Goal: Task Accomplishment & Management: Manage account settings

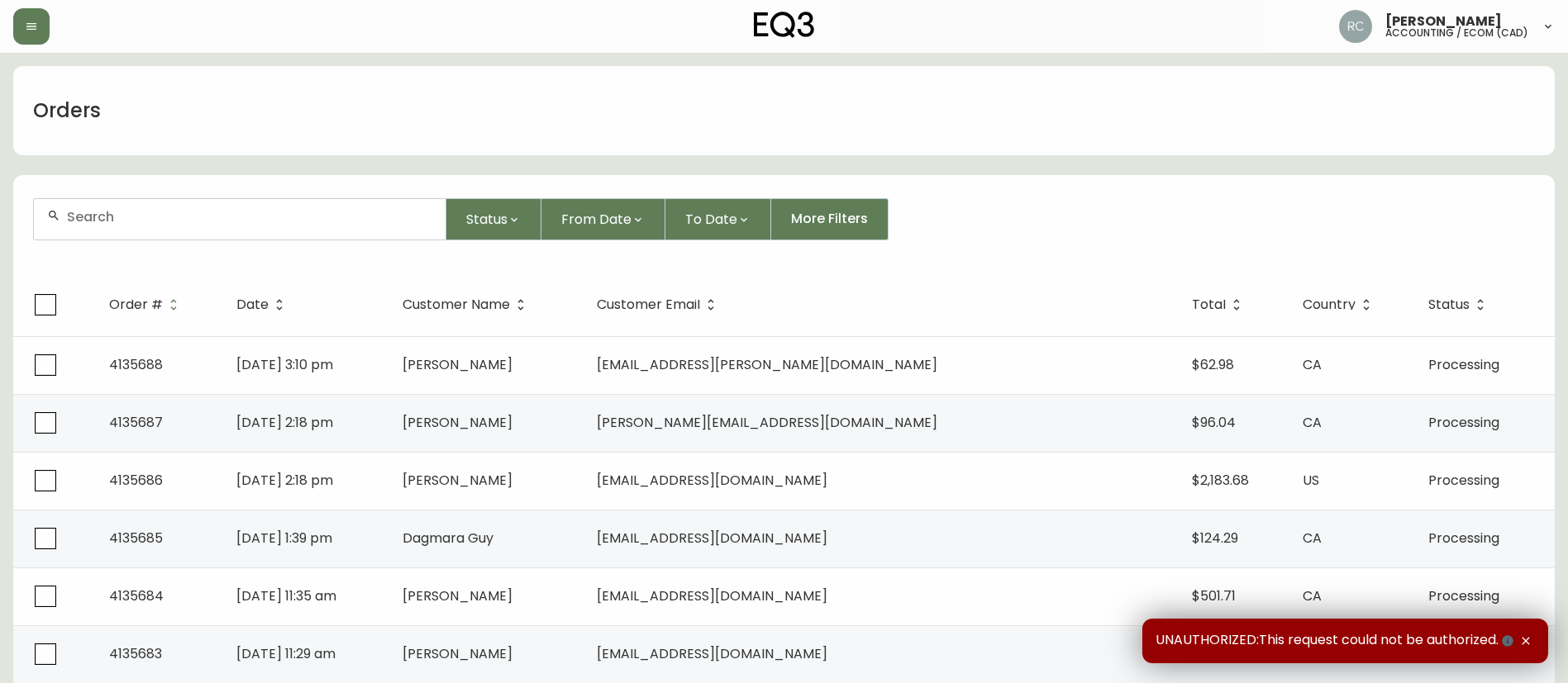
click at [149, 232] on div at bounding box center [239, 219] width 411 height 40
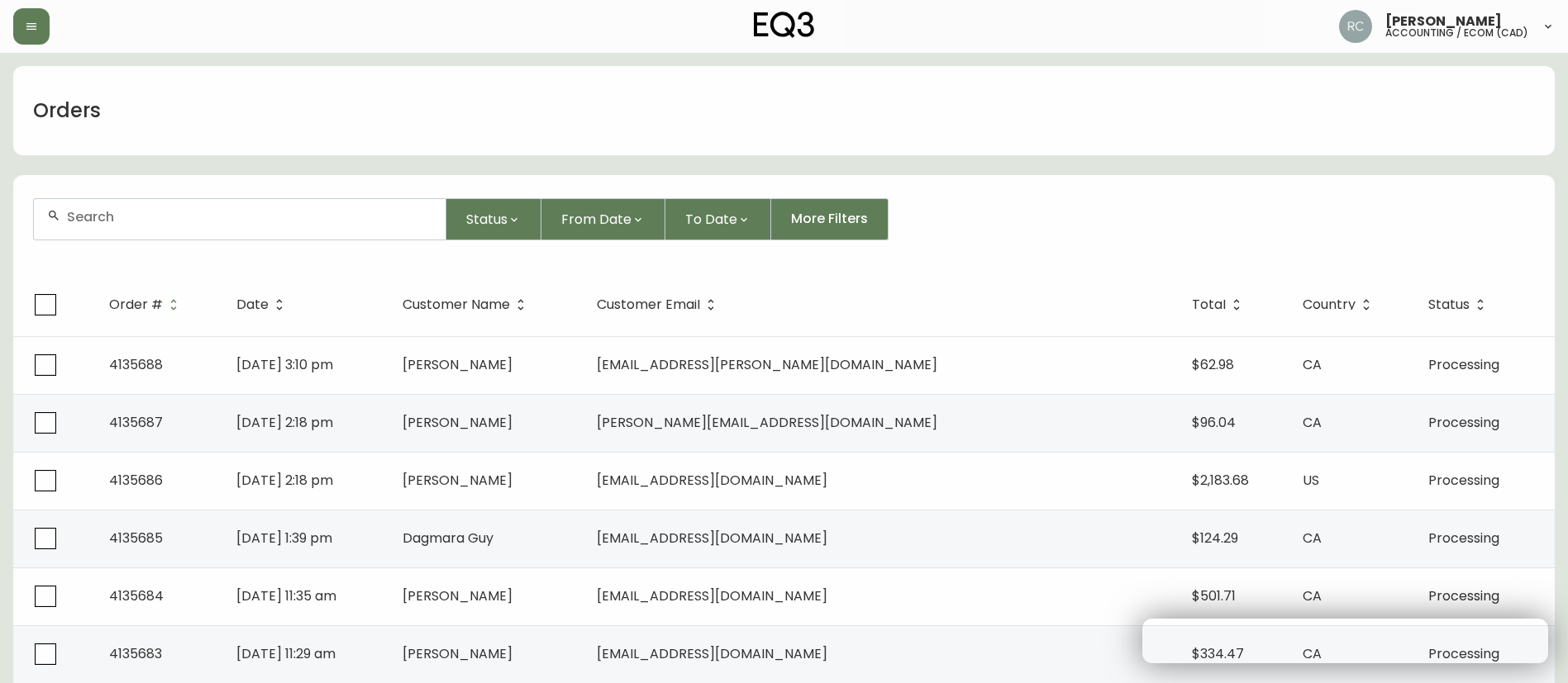
paste input "4135136"
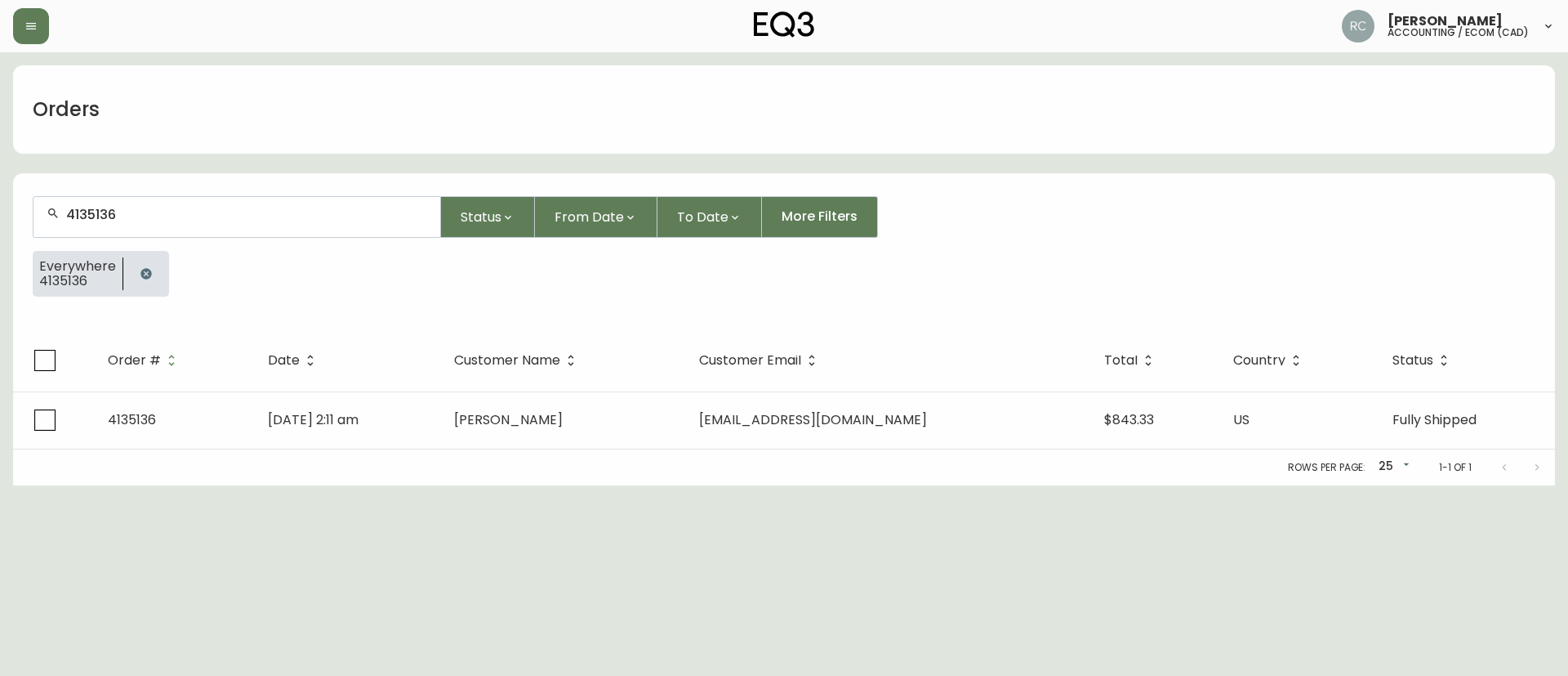
type input "4135136"
click at [814, 117] on div "Orders" at bounding box center [784, 109] width 1542 height 89
drag, startPoint x: 1006, startPoint y: 336, endPoint x: 974, endPoint y: 330, distance: 32.6
click at [1006, 335] on th "Customer Email" at bounding box center [888, 360] width 405 height 62
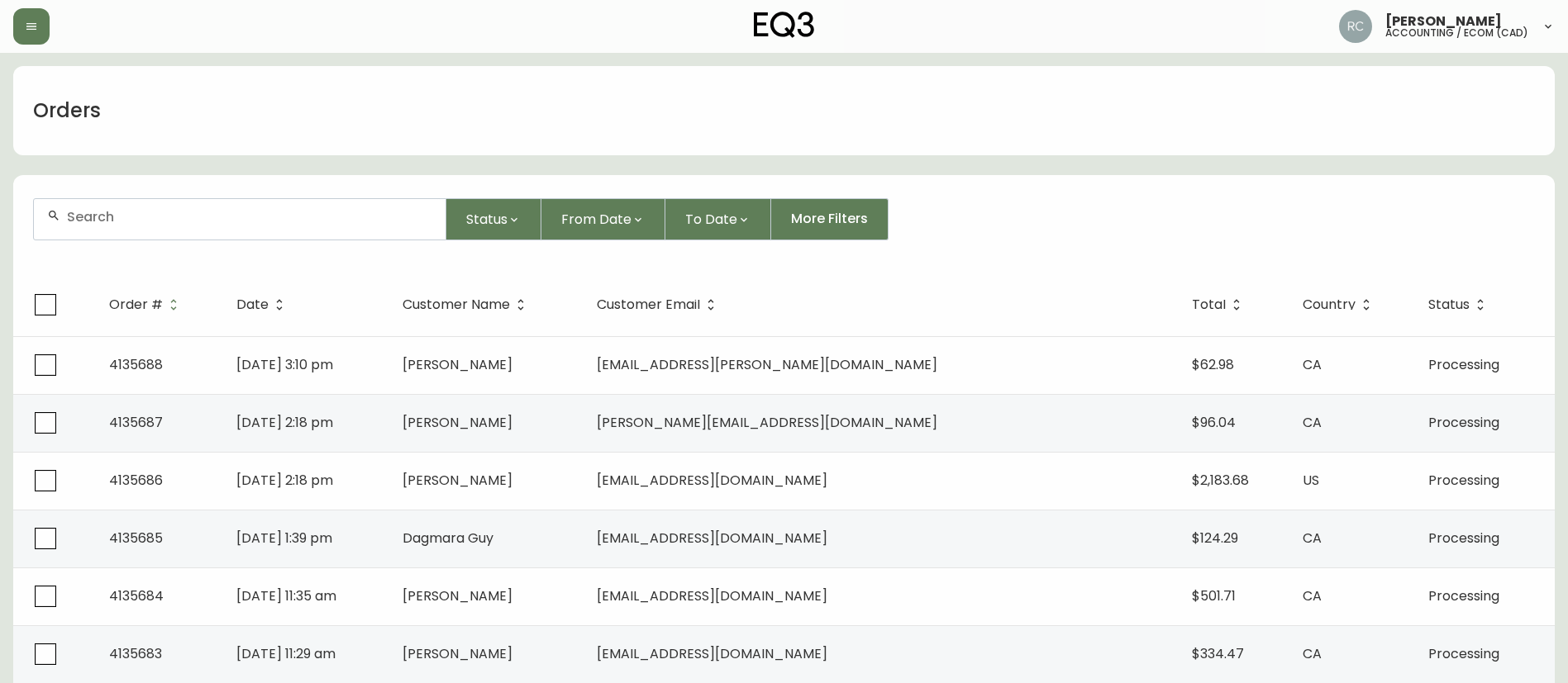
click at [685, 82] on div "Orders" at bounding box center [784, 110] width 1541 height 90
click at [1135, 175] on div at bounding box center [784, 177] width 1541 height 3
click at [137, 229] on div at bounding box center [239, 219] width 411 height 40
paste input "4135136"
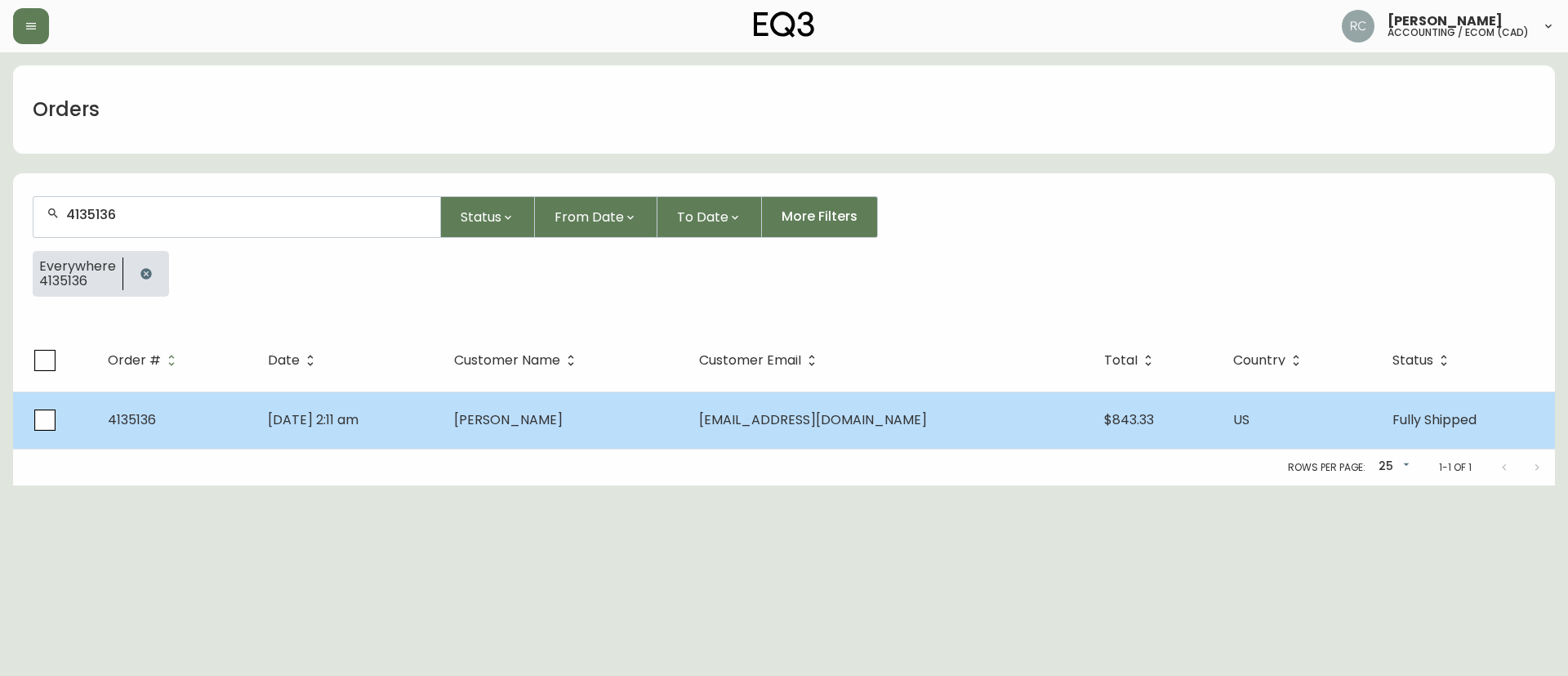
type input "4135136"
click at [534, 415] on span "[PERSON_NAME]" at bounding box center [508, 419] width 108 height 19
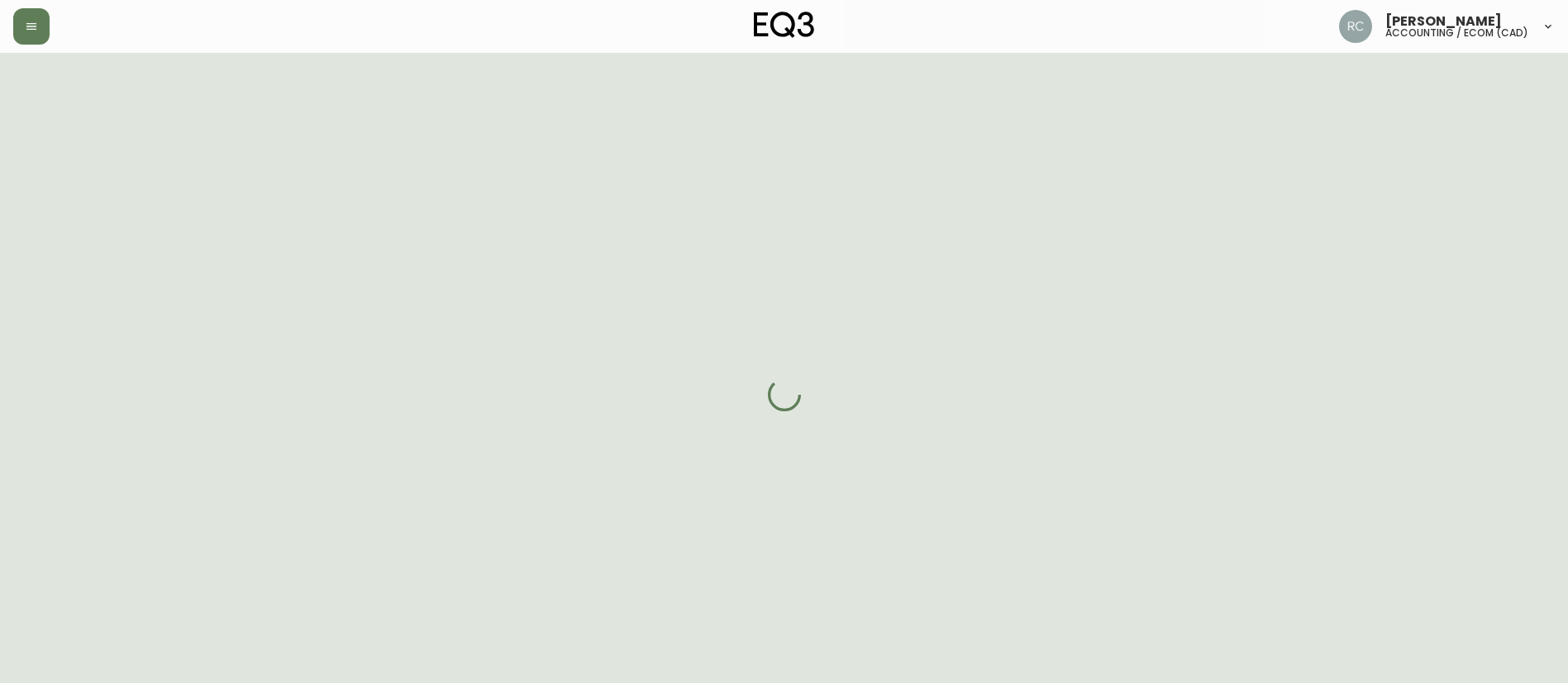
select select "FULLY_SHIPPED"
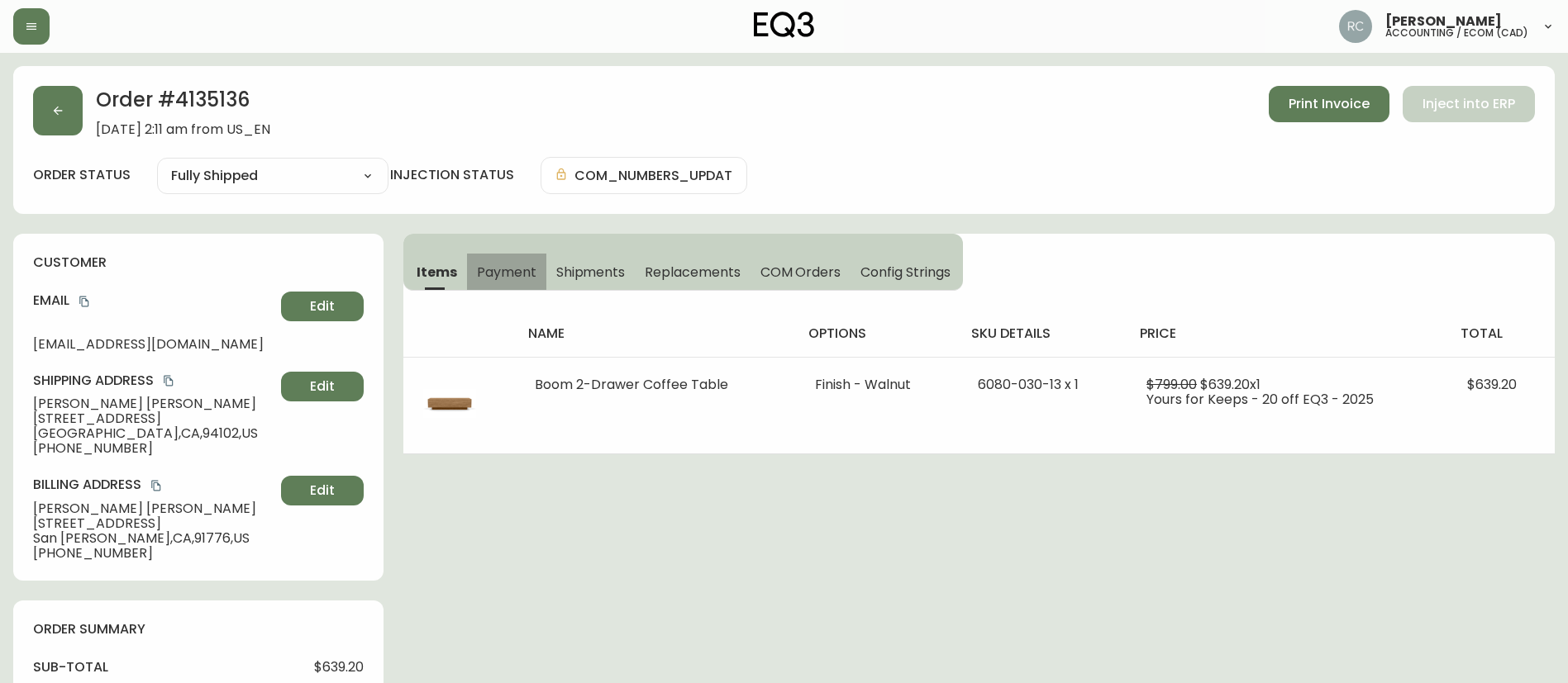
click at [499, 276] on span "Payment" at bounding box center [506, 272] width 59 height 18
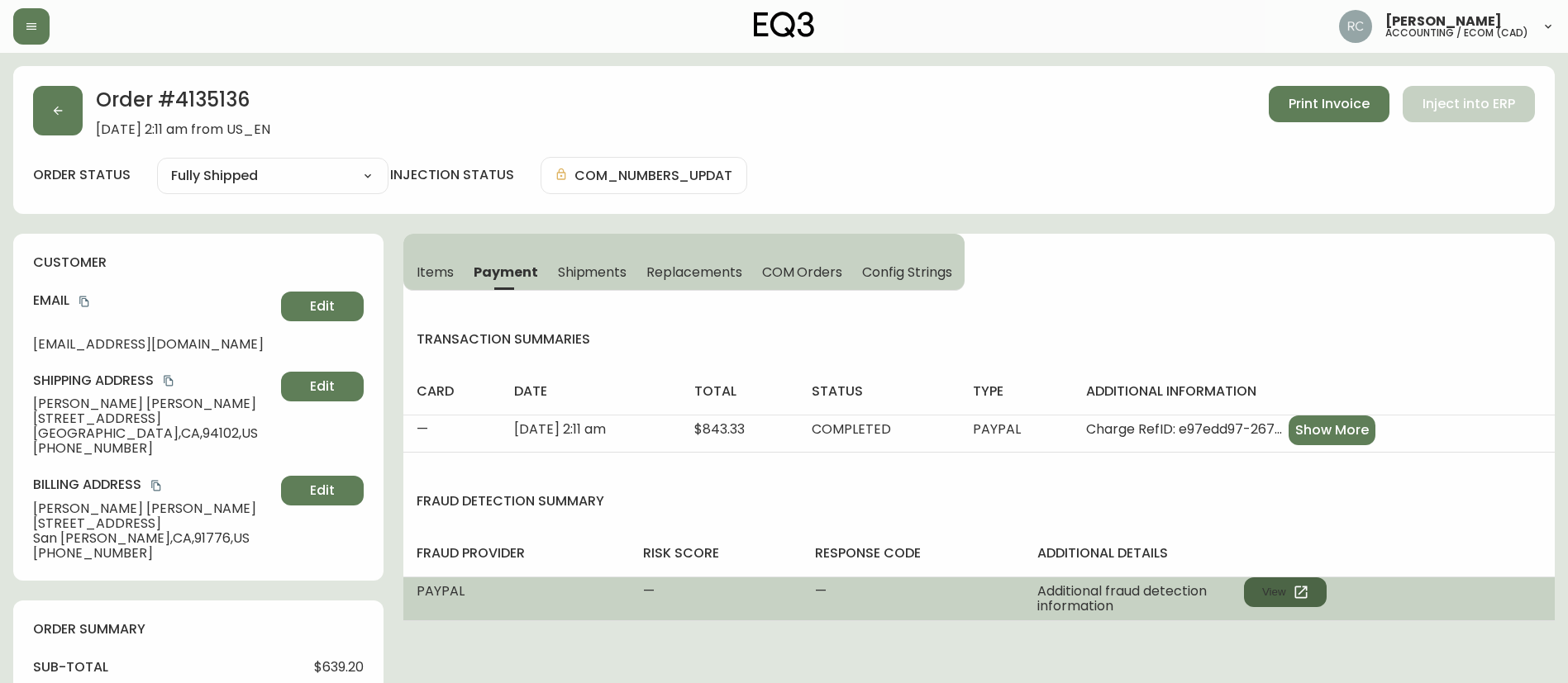
click at [1282, 588] on button "View" at bounding box center [1285, 593] width 83 height 30
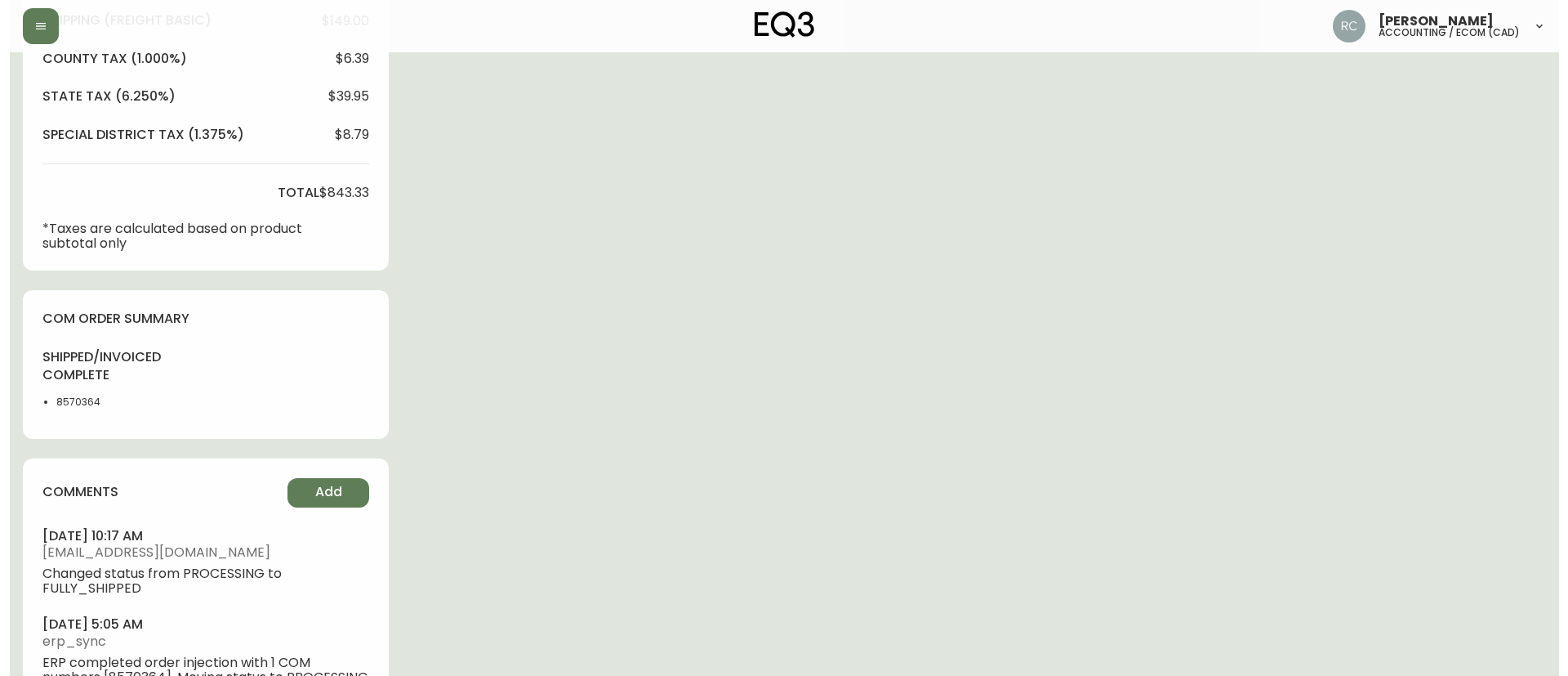
scroll to position [751, 0]
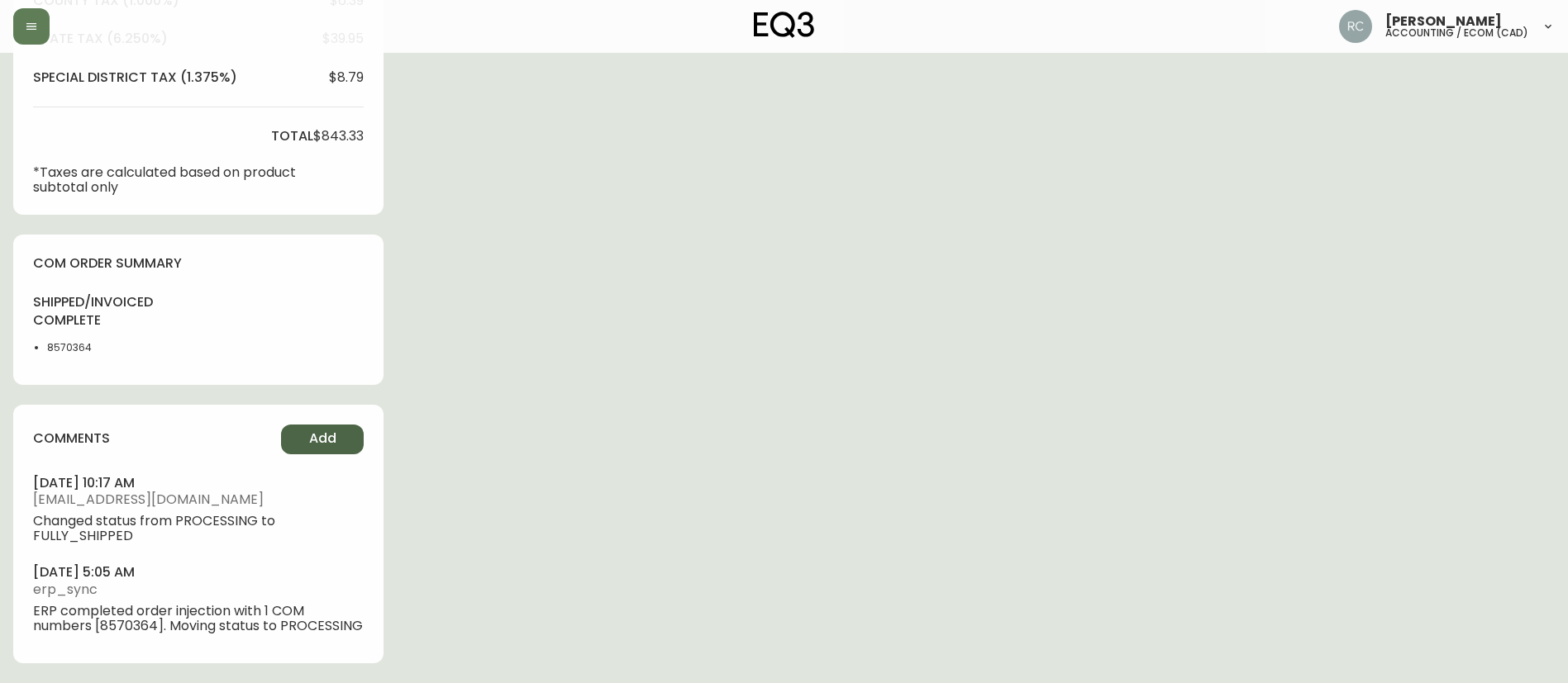
click at [328, 429] on span "Add" at bounding box center [322, 439] width 28 height 18
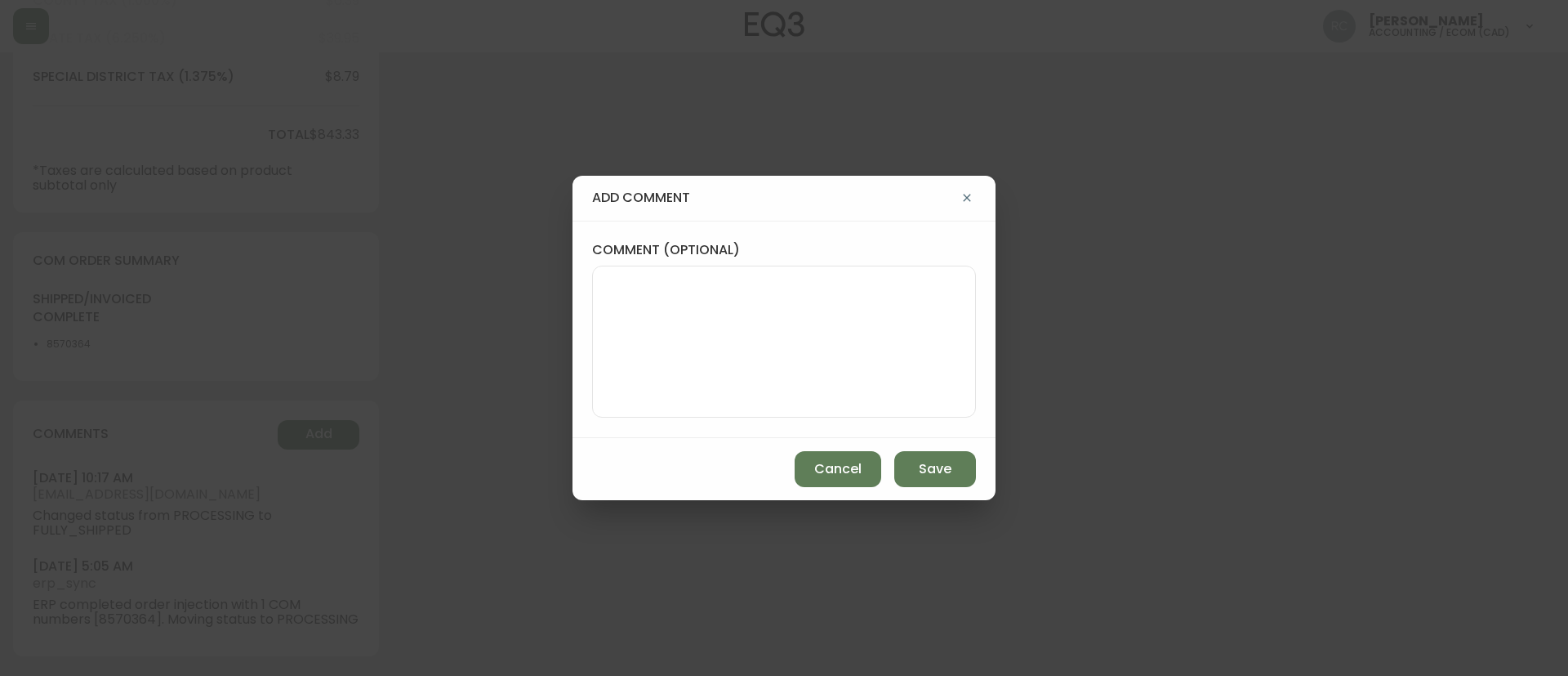
click at [769, 342] on textarea "comment (optional)" at bounding box center [784, 341] width 356 height 131
paste textarea "COMPENSATION TO KEEP AS-IS TICKET# 840429 ORD# 4135136 SKU: [PHONE_NUMBER] REAS…"
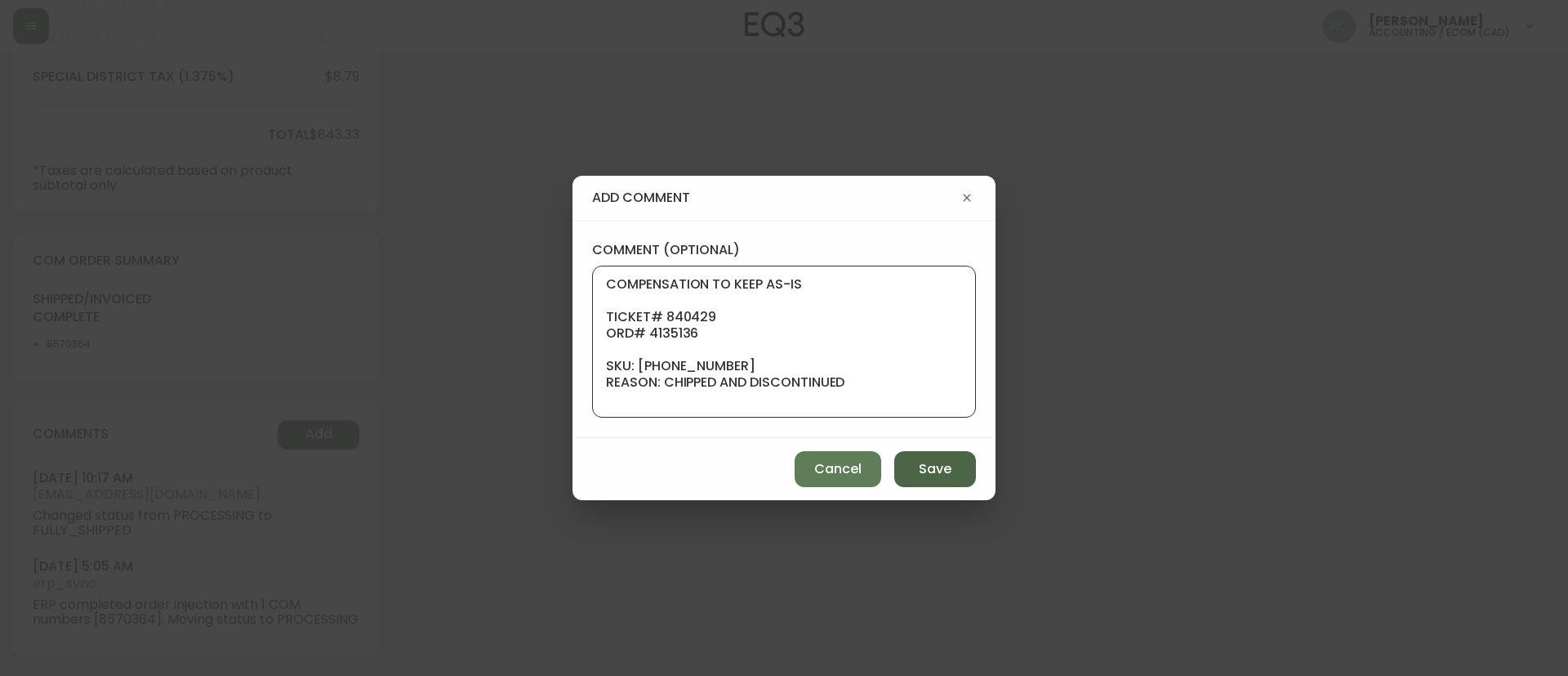
scroll to position [213, 0]
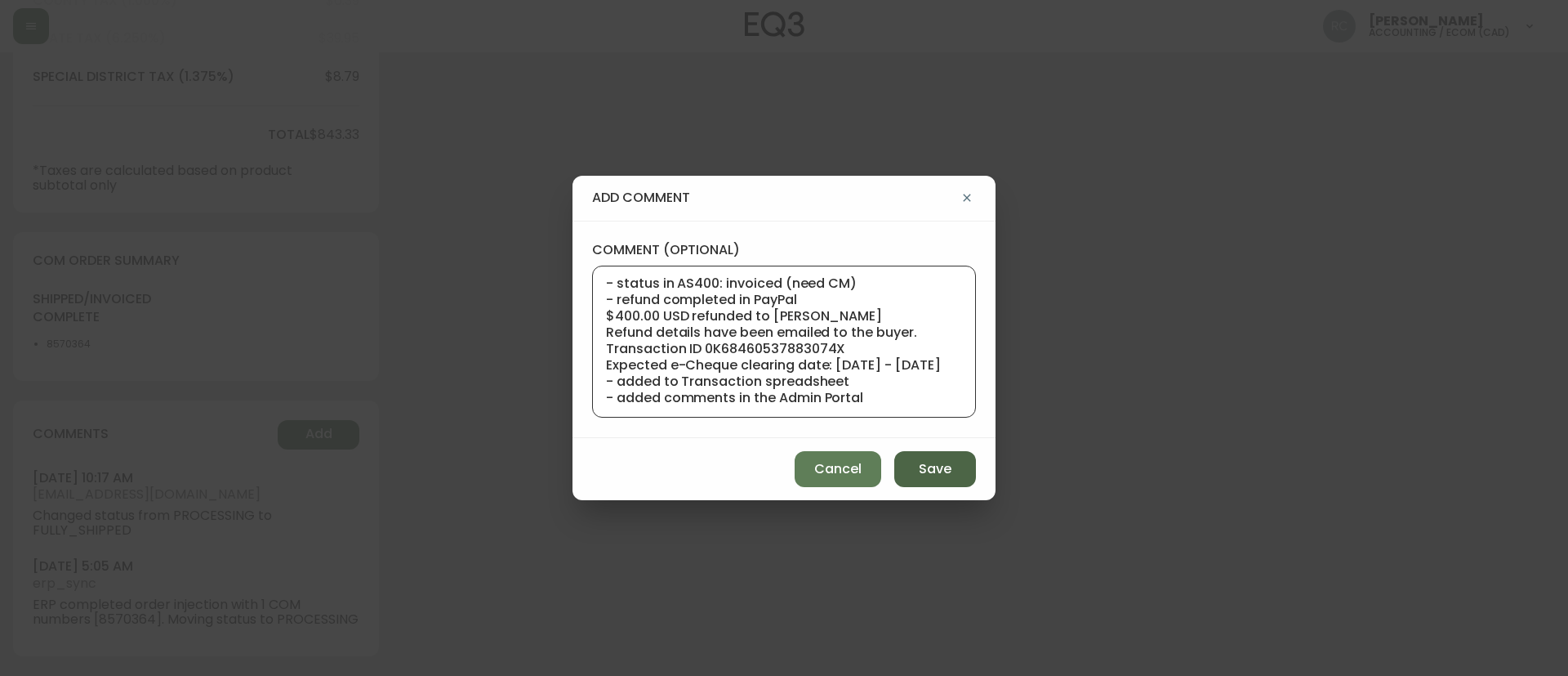
type textarea "COMPENSATION TO KEEP AS-IS TICKET# 840429 ORD# 4135136 SKU: [PHONE_NUMBER] REAS…"
click at [931, 467] on span "Save" at bounding box center [935, 469] width 32 height 18
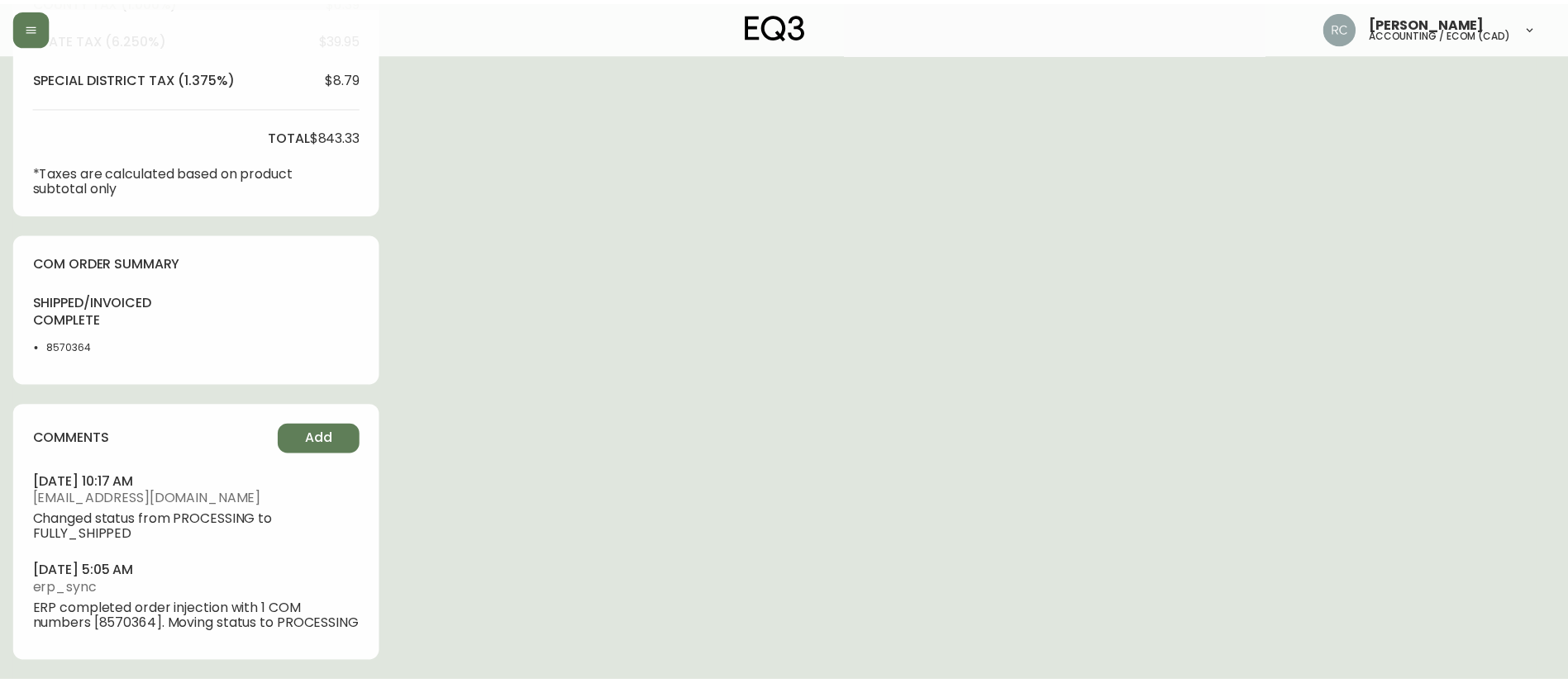
scroll to position [743, 0]
